Goal: Transaction & Acquisition: Purchase product/service

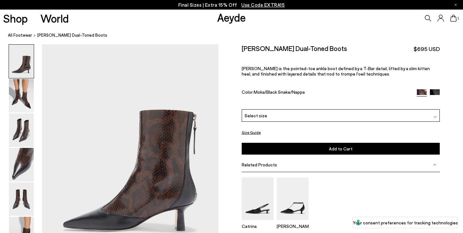
scroll to position [14, 0]
click at [23, 102] on img at bounding box center [21, 95] width 25 height 33
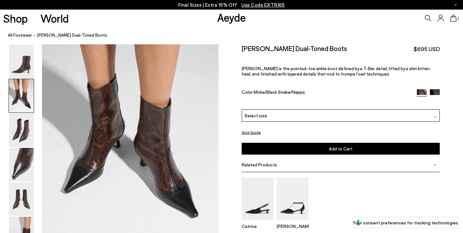
scroll to position [272, 0]
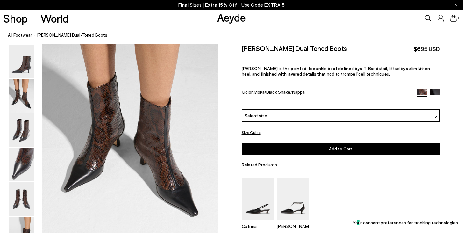
click at [436, 89] on img at bounding box center [435, 94] width 10 height 10
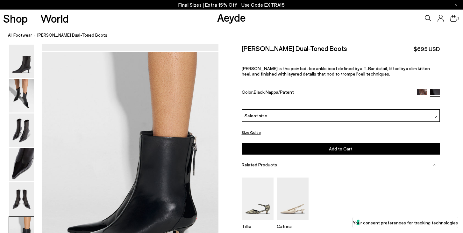
scroll to position [1186, 0]
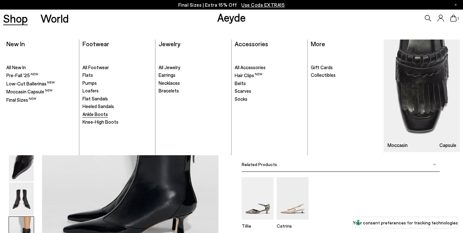
click at [96, 115] on span "Ankle Boots" at bounding box center [95, 114] width 25 height 6
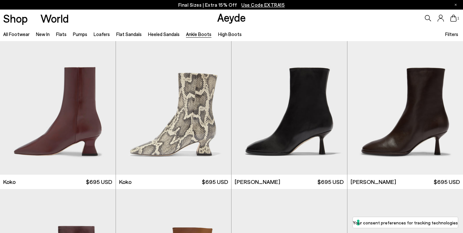
scroll to position [332, 0]
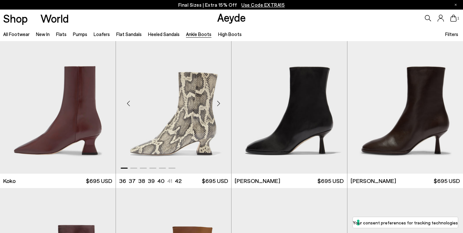
click at [218, 106] on div "Next slide" at bounding box center [218, 103] width 19 height 19
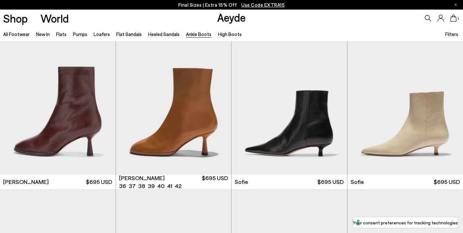
scroll to position [501, 0]
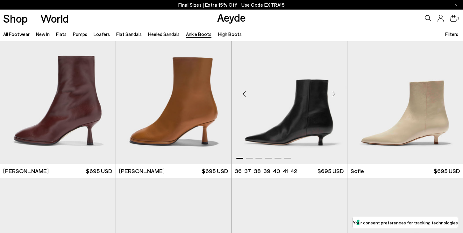
click at [337, 92] on div "Next slide" at bounding box center [334, 93] width 19 height 19
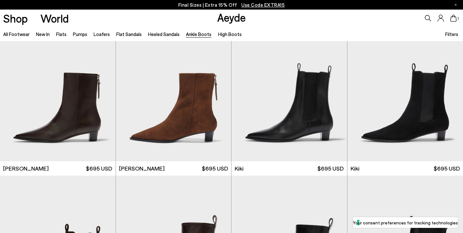
scroll to position [825, 0]
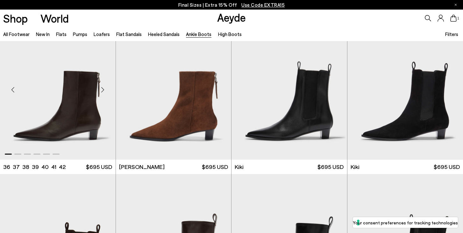
click at [104, 91] on div "Next slide" at bounding box center [102, 89] width 19 height 19
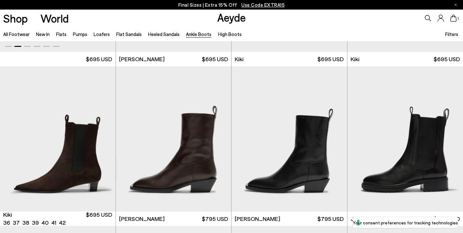
scroll to position [935, 0]
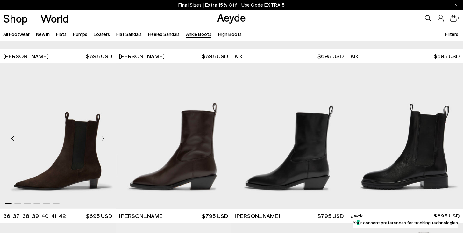
click at [103, 138] on div "Next slide" at bounding box center [102, 138] width 19 height 19
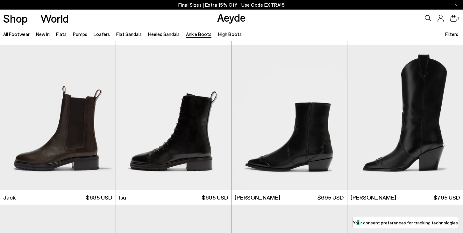
scroll to position [1114, 0]
click at [334, 118] on div "Next slide" at bounding box center [334, 119] width 19 height 19
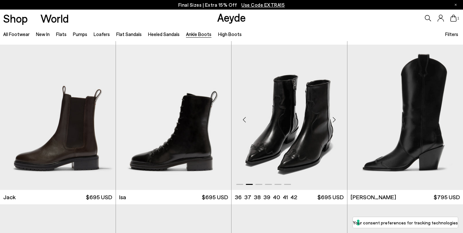
click at [334, 118] on div "Next slide" at bounding box center [334, 119] width 19 height 19
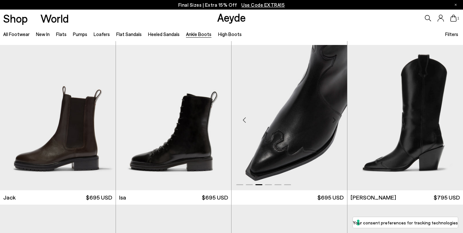
scroll to position [1094, 0]
